Goal: Find specific page/section: Find specific page/section

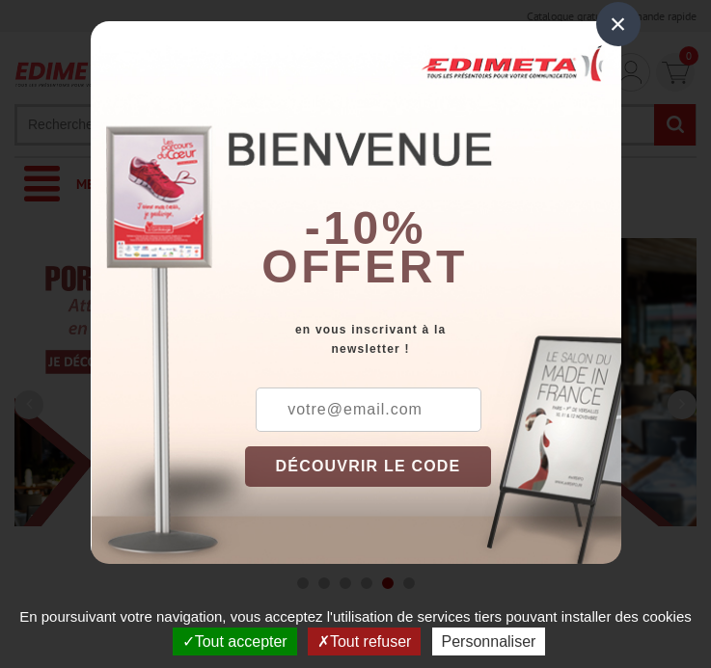
click at [232, 641] on button "Tout accepter" at bounding box center [235, 642] width 124 height 28
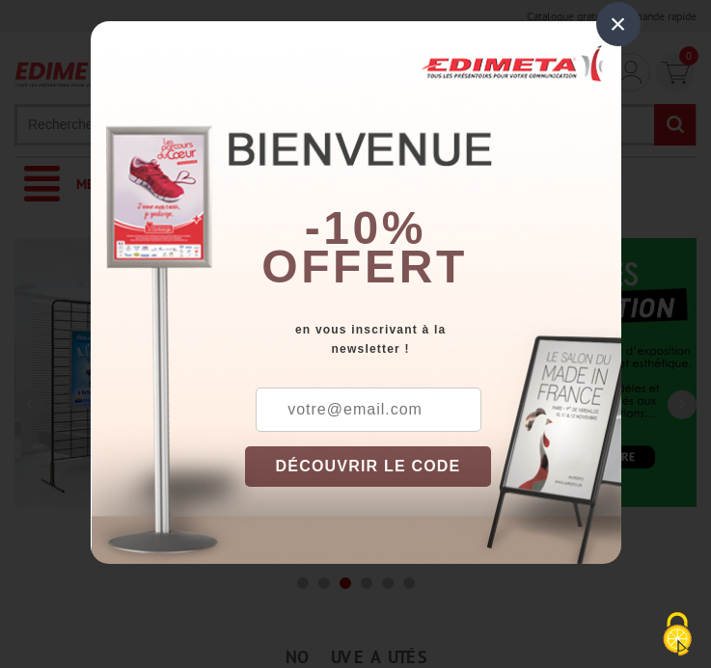
click at [617, 24] on div "×" at bounding box center [618, 24] width 44 height 44
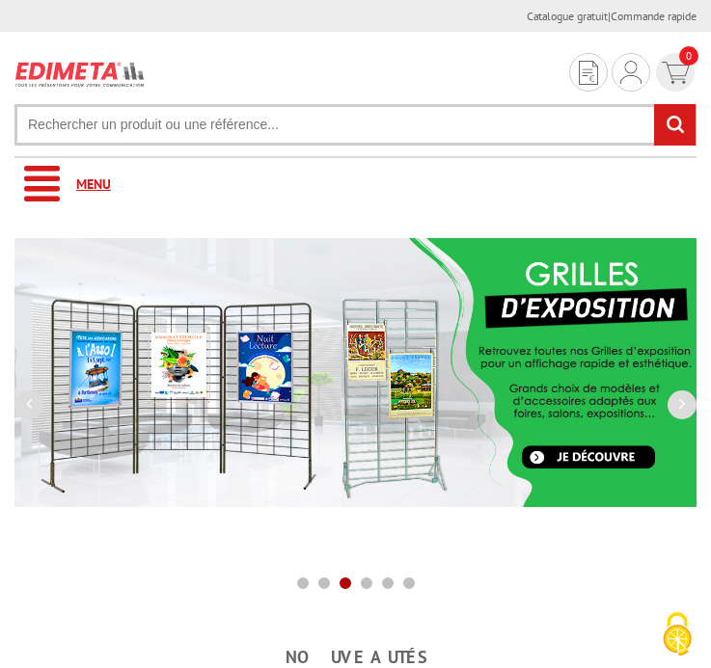
click at [355, 184] on link "Menu" at bounding box center [355, 184] width 682 height 53
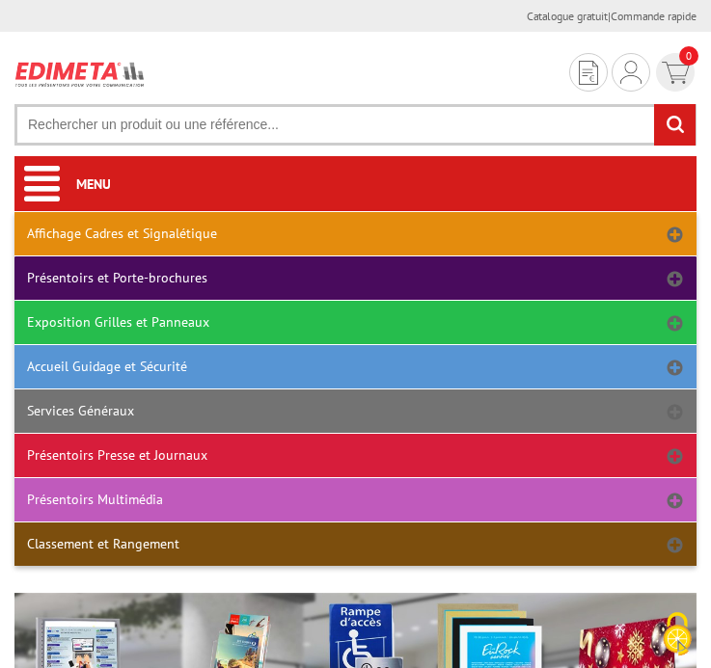
click at [355, 278] on link "Présentoirs et Porte-brochures" at bounding box center [355, 278] width 682 height 43
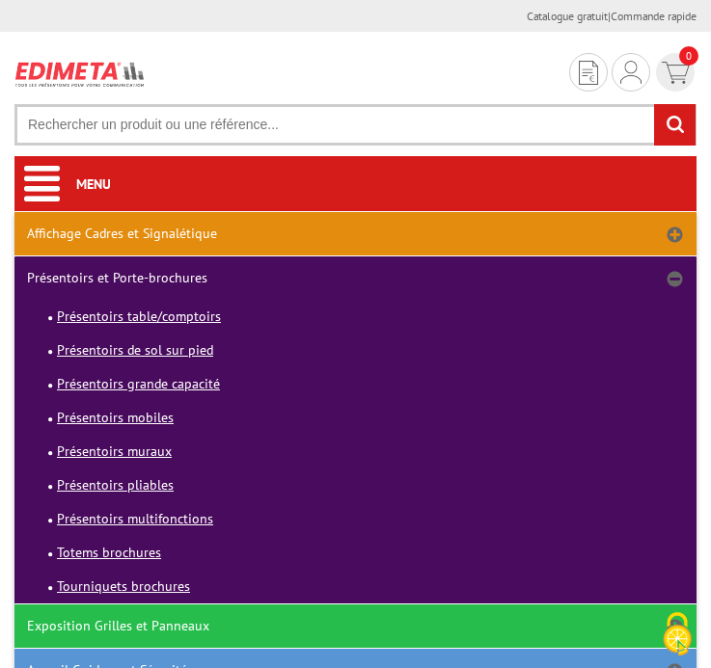
click at [355, 278] on link "Présentoirs et Porte-brochures" at bounding box center [355, 278] width 682 height 43
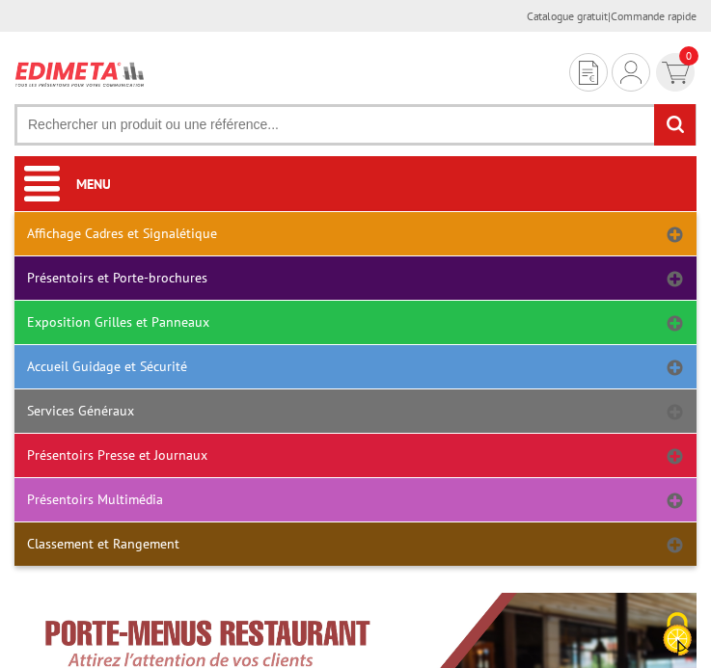
click at [355, 233] on link "Affichage Cadres et Signalétique" at bounding box center [355, 233] width 682 height 43
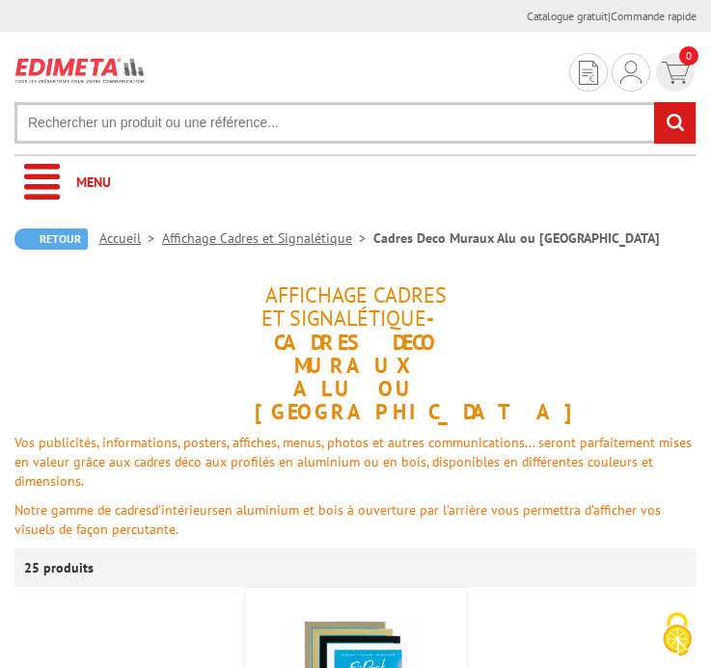
scroll to position [715, 0]
